Goal: Transaction & Acquisition: Obtain resource

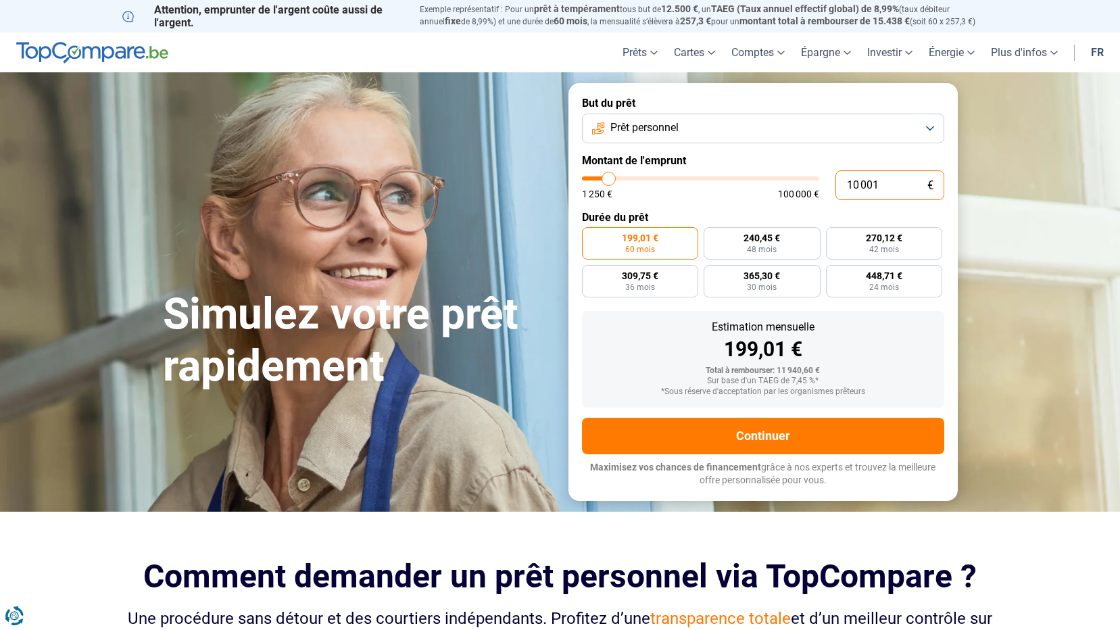
drag, startPoint x: 880, startPoint y: 185, endPoint x: 829, endPoint y: 185, distance: 51.4
click at [829, 185] on div "10 001 € 1 250 € 100 000 €" at bounding box center [763, 185] width 362 height 30
type input "5"
type input "1250"
type input "50"
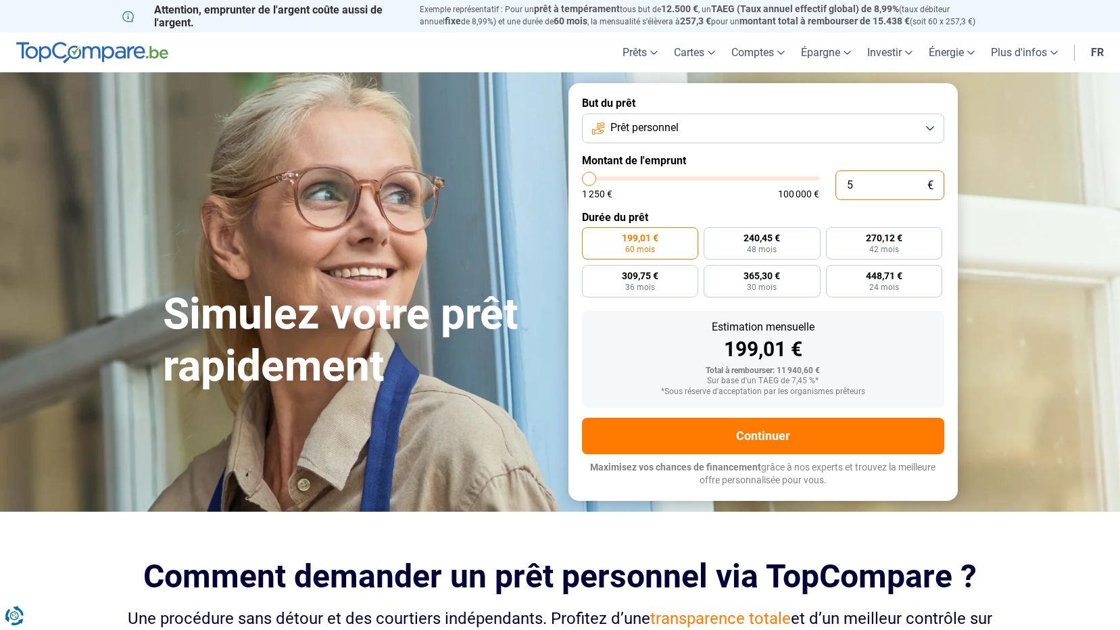
type input "1250"
type input "500"
type input "1250"
type input "1 250"
type input "1250"
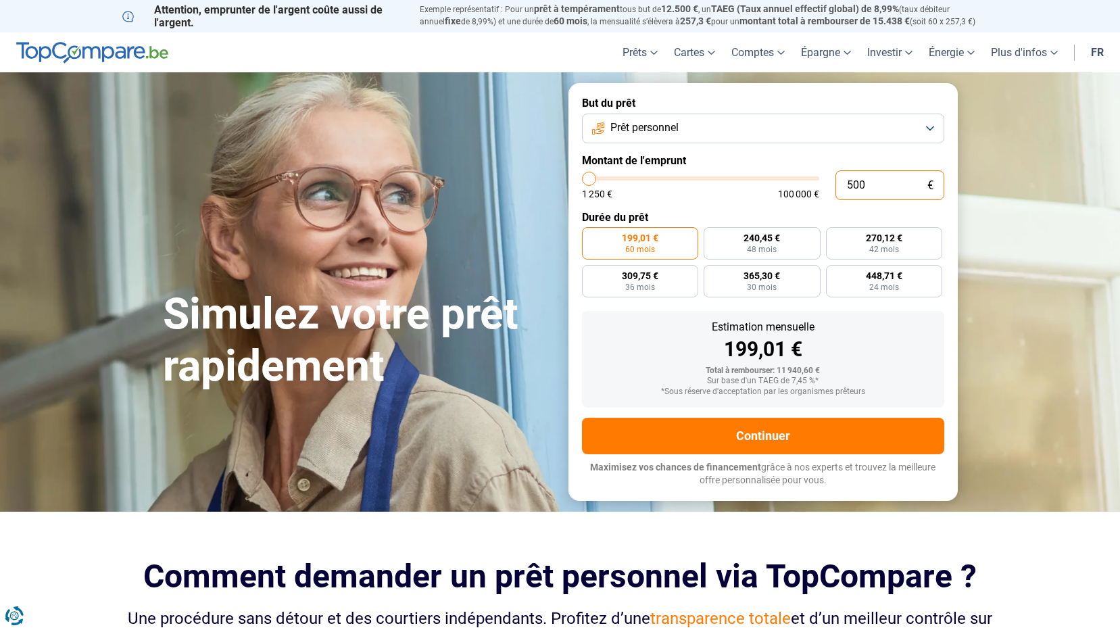
radio input "true"
type input "12 500"
type input "12500"
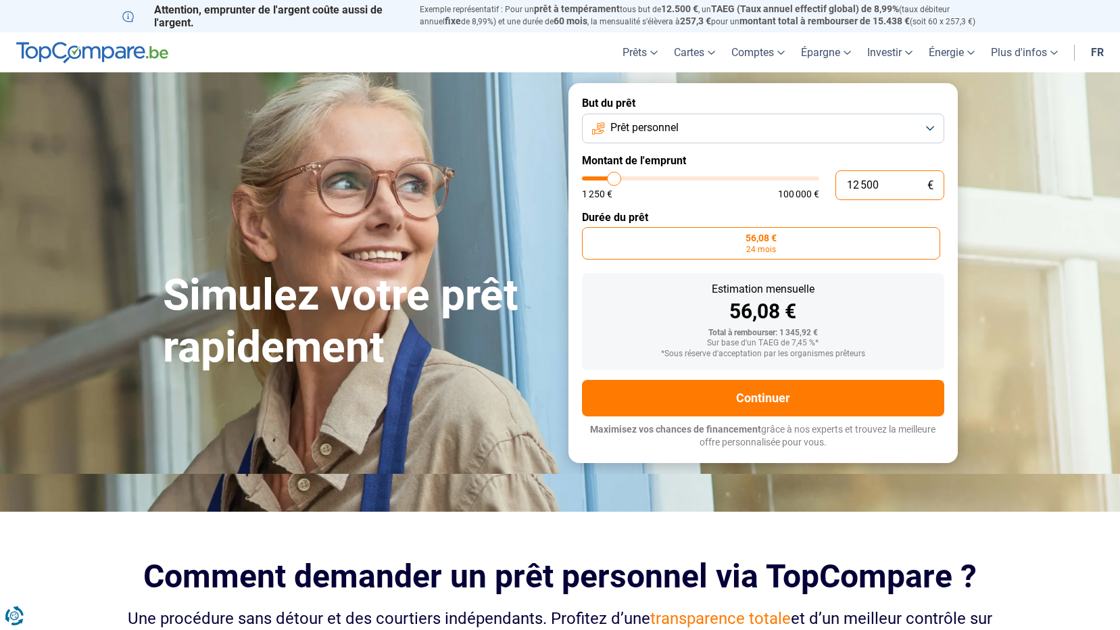
radio input "false"
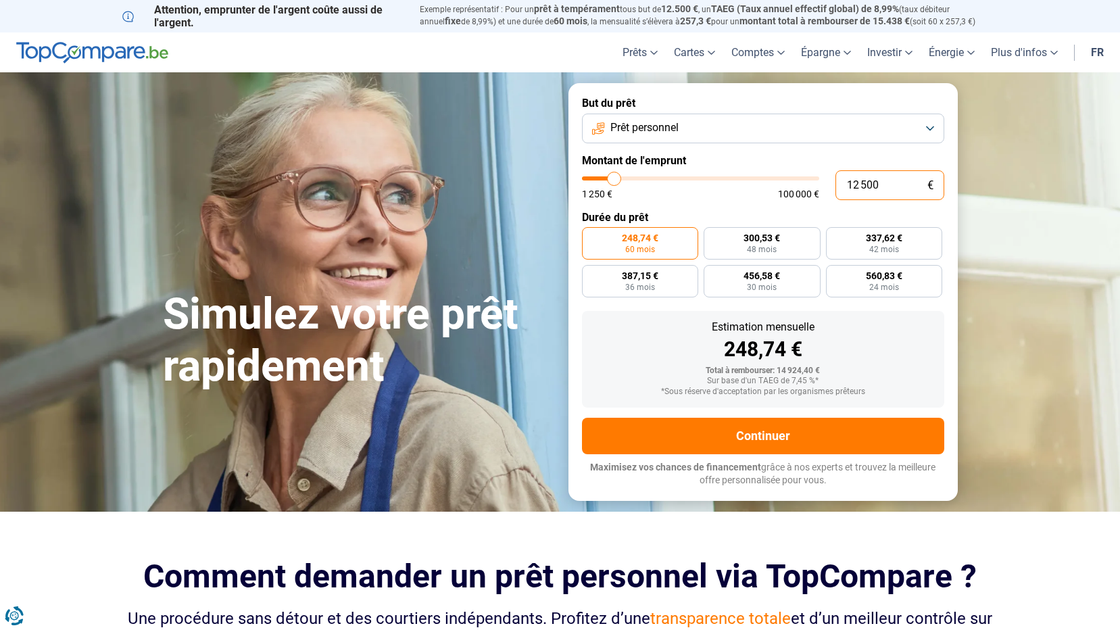
drag, startPoint x: 882, startPoint y: 191, endPoint x: 817, endPoint y: 189, distance: 64.9
click at [817, 189] on div "12 500 € 1 250 € 100 000 €" at bounding box center [763, 185] width 362 height 30
type input "5"
type input "1250"
type input "50"
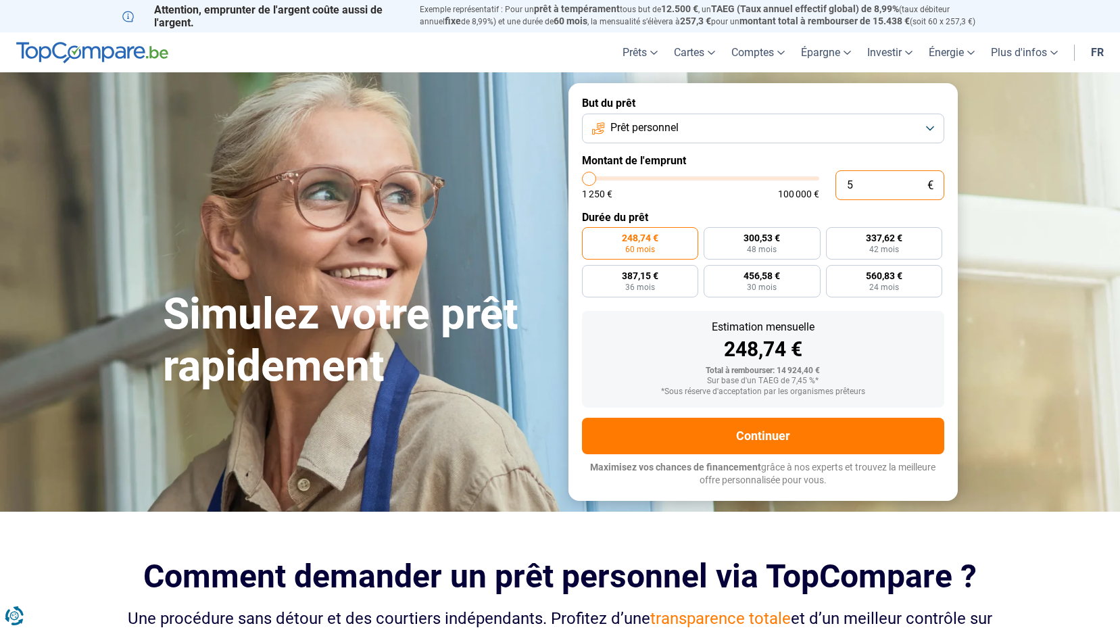
type input "1250"
type input "500"
type input "1250"
type input "5 000"
type input "5000"
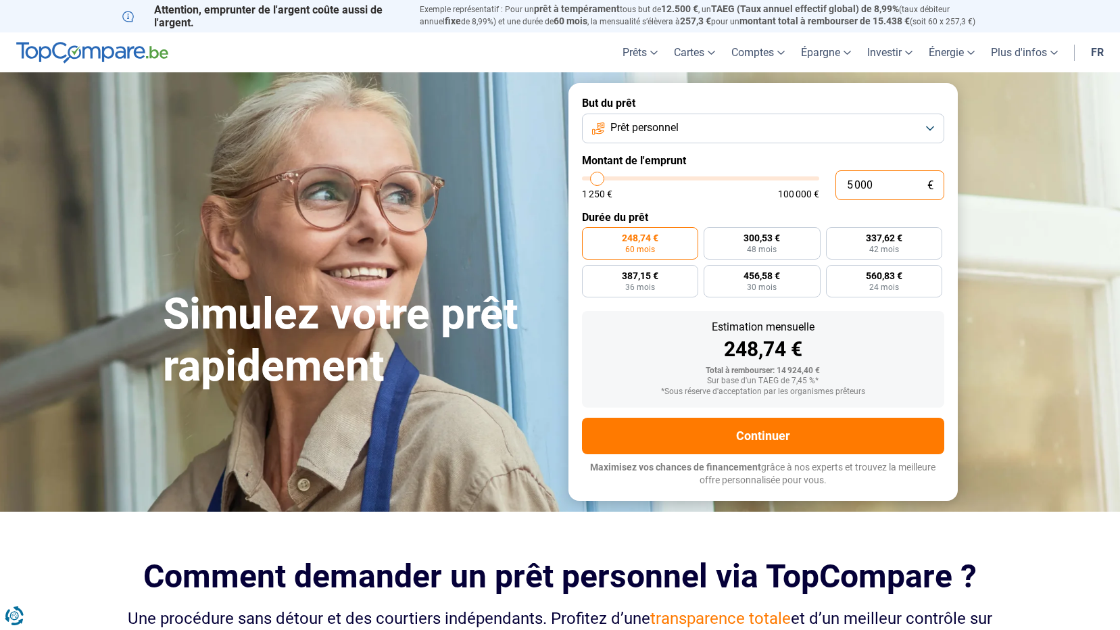
type input "50 000"
type input "50000"
radio input "false"
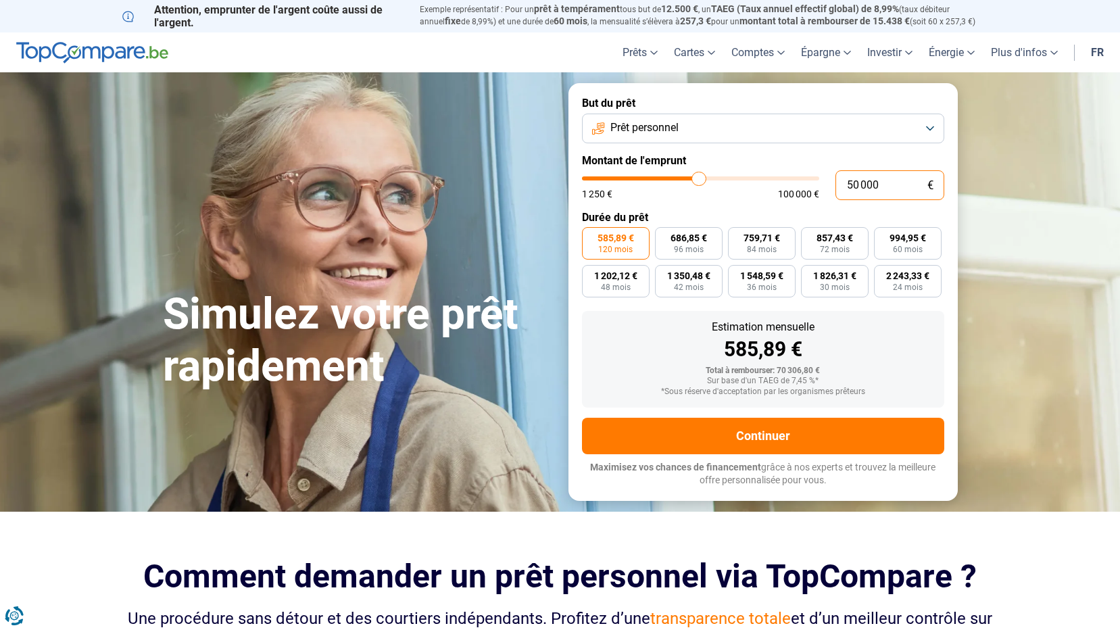
type input "50 000"
click at [629, 246] on span "120 mois" at bounding box center [615, 249] width 34 height 8
click at [591, 236] on input "585,89 € 120 mois" at bounding box center [586, 231] width 9 height 9
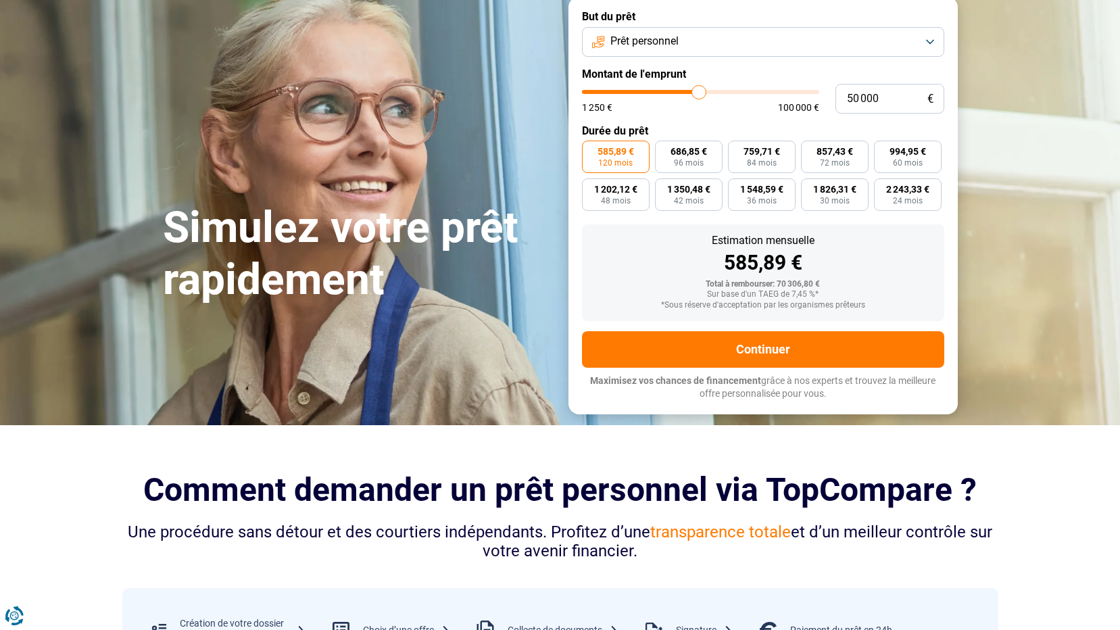
scroll to position [69, 0]
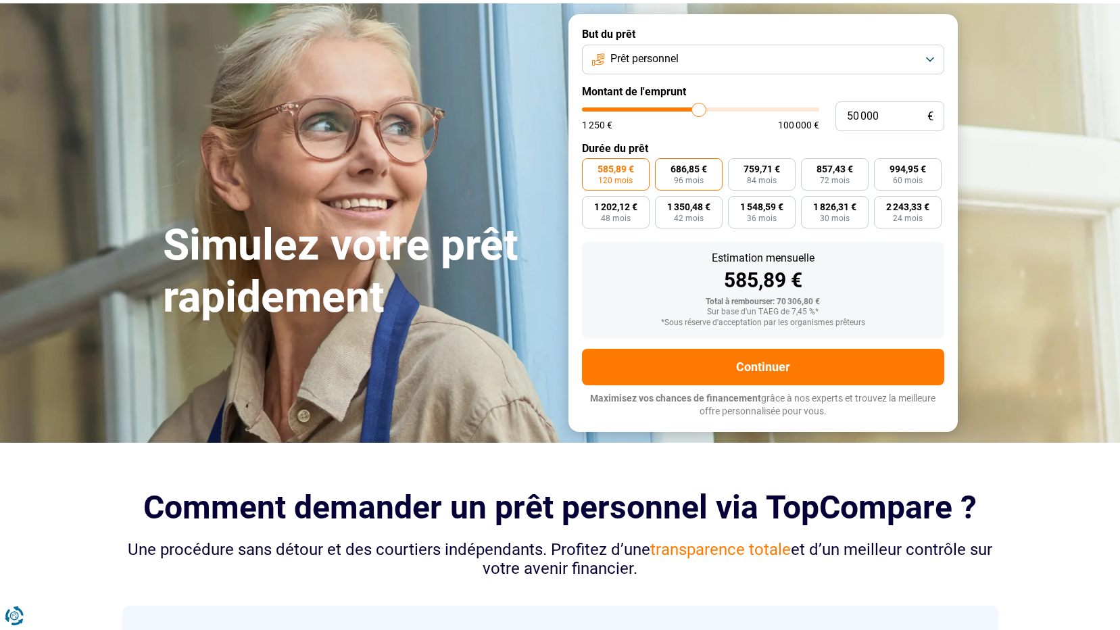
click at [698, 179] on span "96 mois" at bounding box center [689, 180] width 30 height 8
click at [664, 167] on input "686,85 € 96 mois" at bounding box center [659, 162] width 9 height 9
radio input "true"
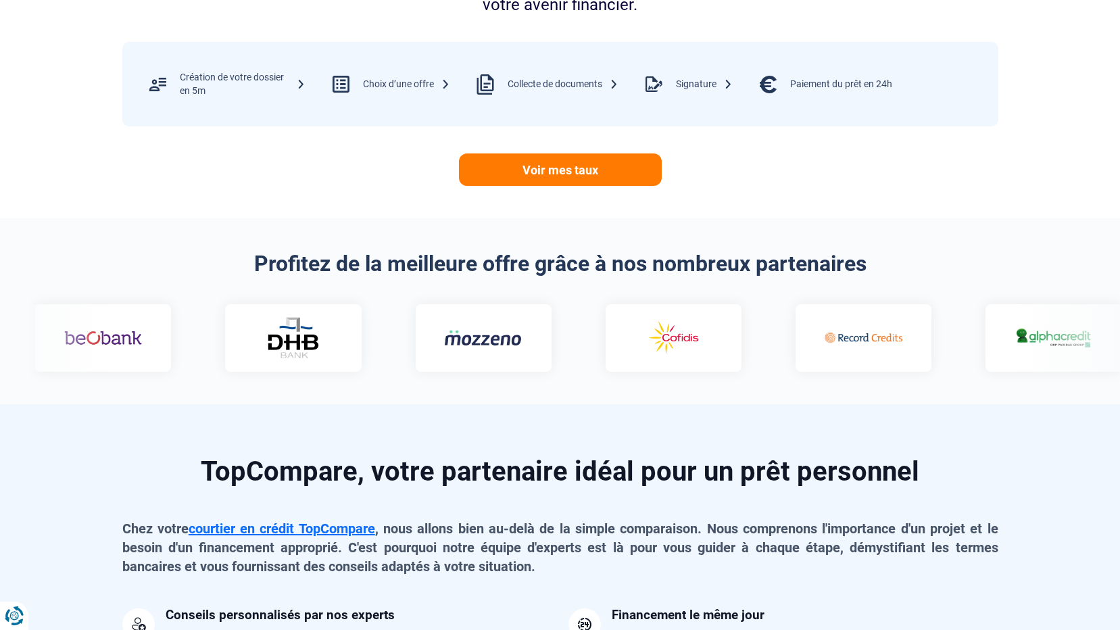
scroll to position [782, 0]
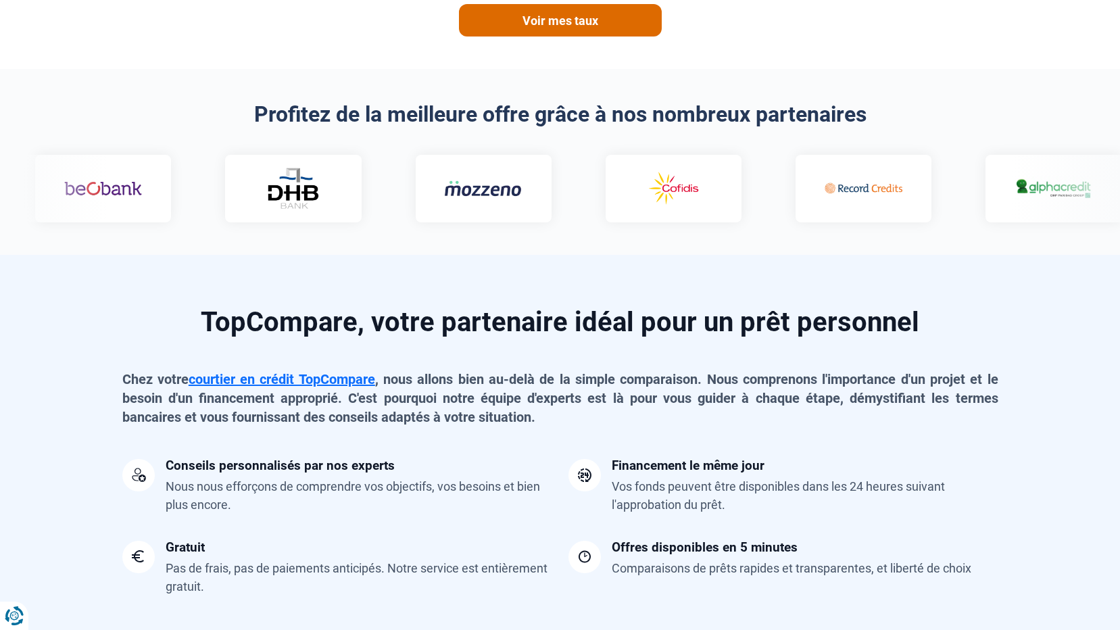
click at [564, 28] on link "Voir mes taux" at bounding box center [560, 20] width 203 height 32
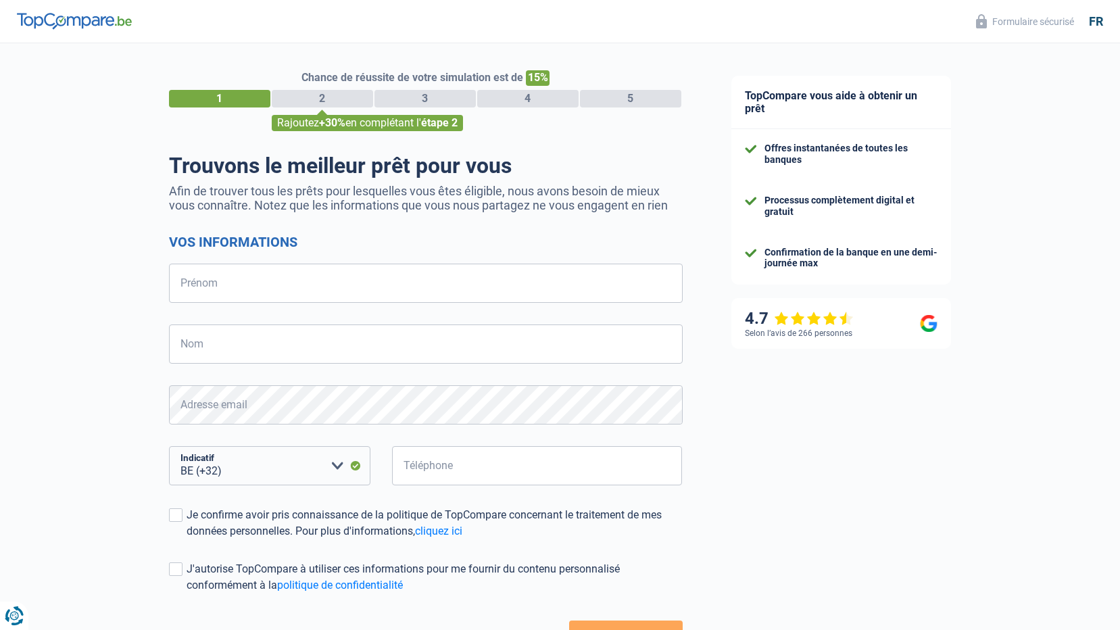
select select "32"
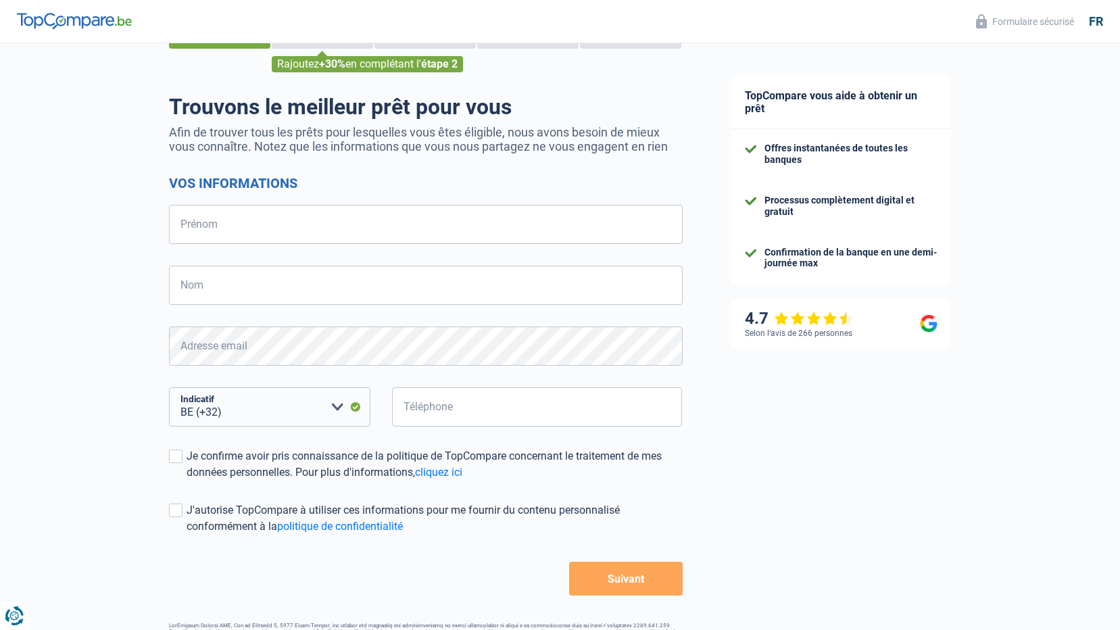
scroll to position [104, 0]
